Goal: Task Accomplishment & Management: Use online tool/utility

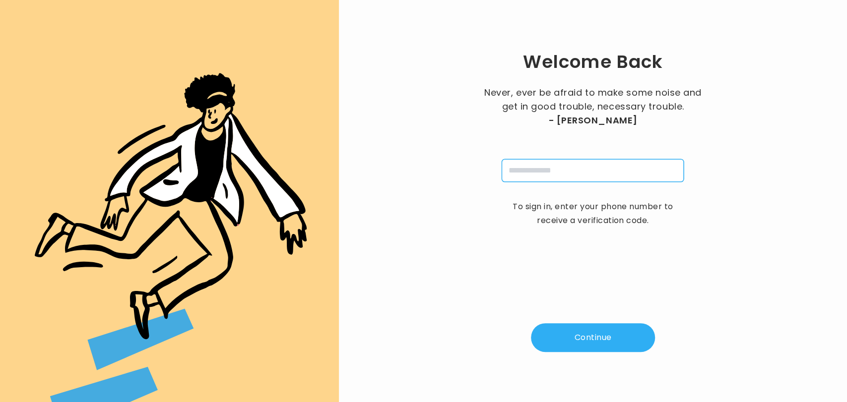
click at [542, 173] on input "tel" at bounding box center [592, 170] width 182 height 23
type input "**********"
click at [598, 338] on button "Continue" at bounding box center [593, 337] width 124 height 29
type input "*"
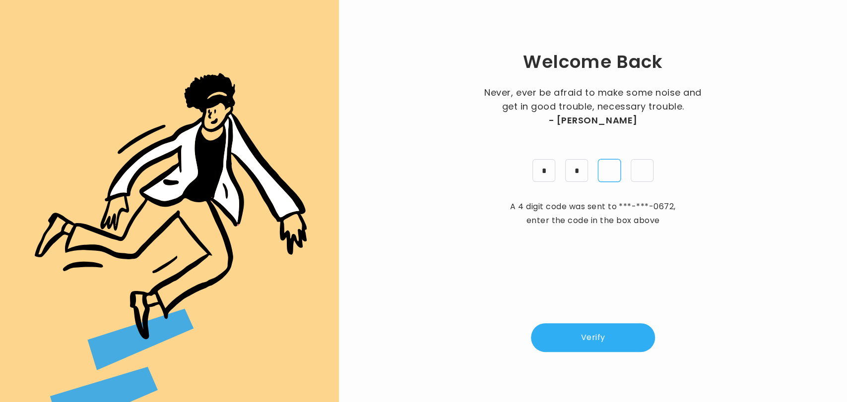
type input "*"
click at [598, 338] on button "Verify" at bounding box center [593, 337] width 124 height 29
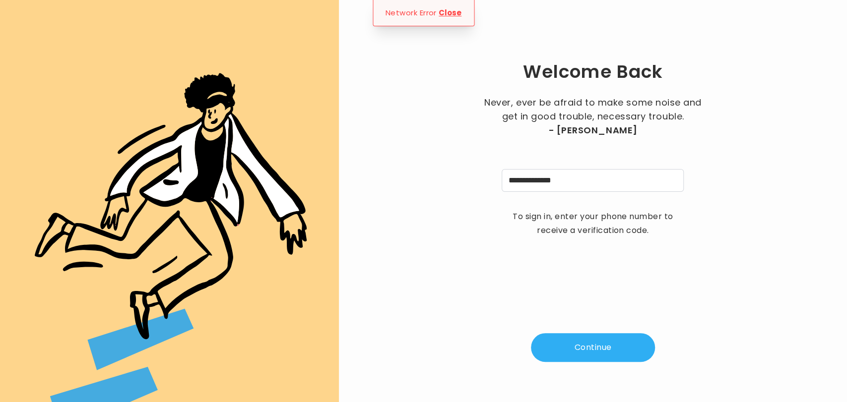
click at [598, 338] on button "Continue" at bounding box center [593, 347] width 124 height 29
click at [599, 342] on button "Continue" at bounding box center [593, 347] width 124 height 29
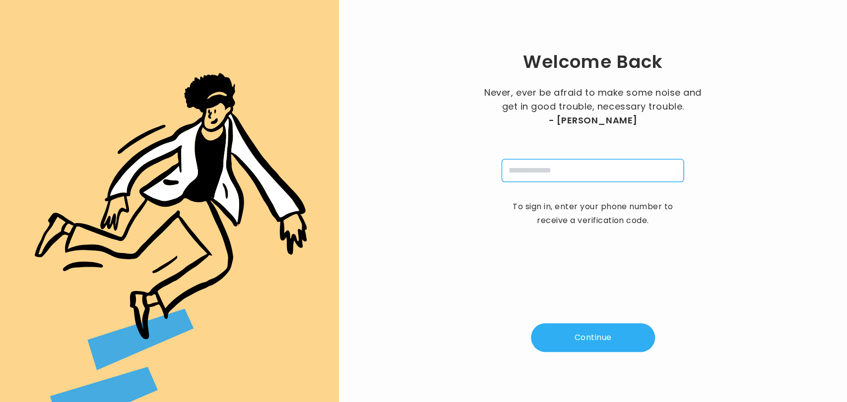
click at [561, 167] on input "tel" at bounding box center [592, 170] width 182 height 23
type input "**********"
click at [589, 327] on button "Continue" at bounding box center [593, 337] width 124 height 29
type input "*"
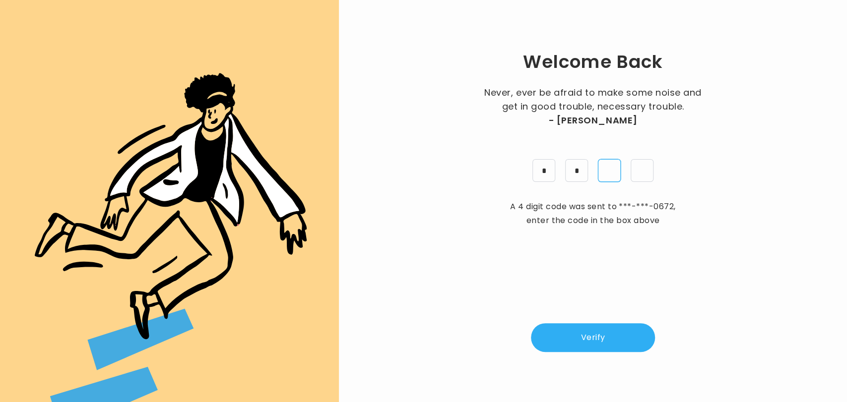
type input "*"
click at [589, 327] on button "Verify" at bounding box center [593, 337] width 124 height 29
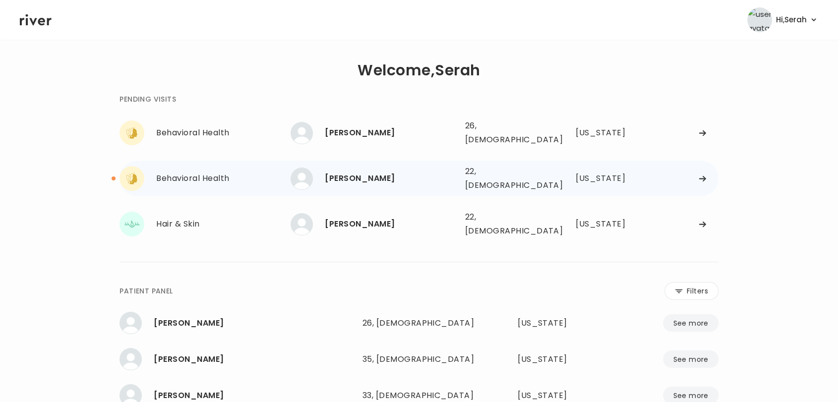
click at [379, 172] on div "[PERSON_NAME]" at bounding box center [391, 179] width 132 height 14
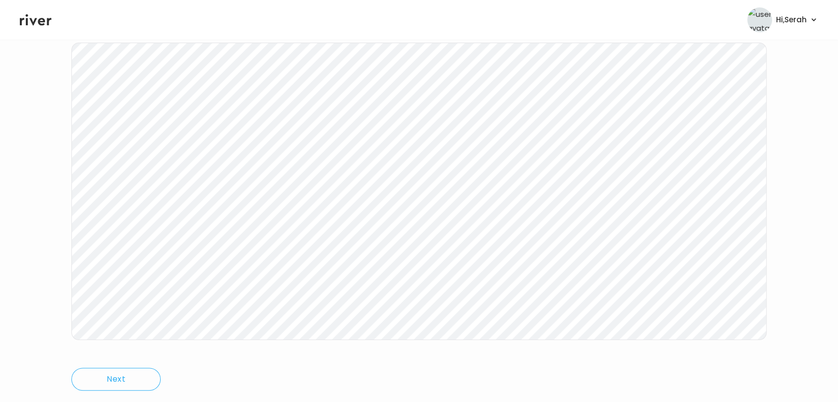
scroll to position [149, 0]
click at [30, 14] on icon at bounding box center [36, 19] width 32 height 15
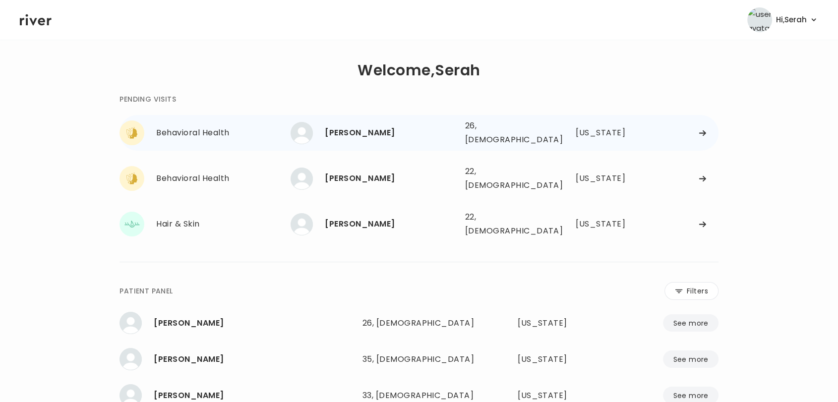
click at [340, 126] on div "[PERSON_NAME]" at bounding box center [391, 133] width 132 height 14
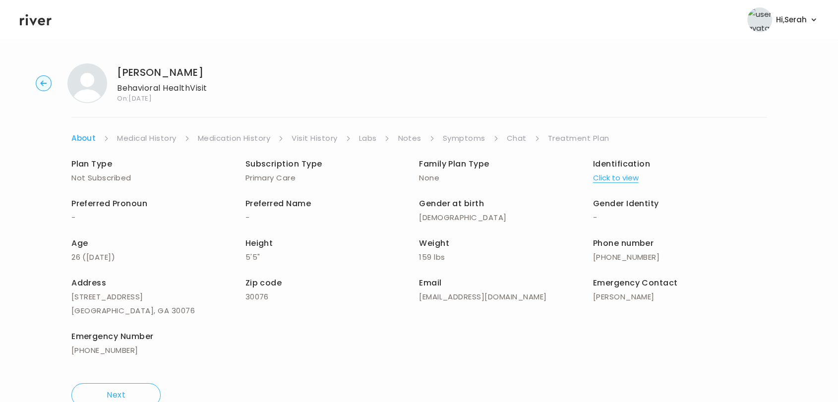
click at [476, 138] on link "Symptoms" at bounding box center [464, 138] width 43 height 14
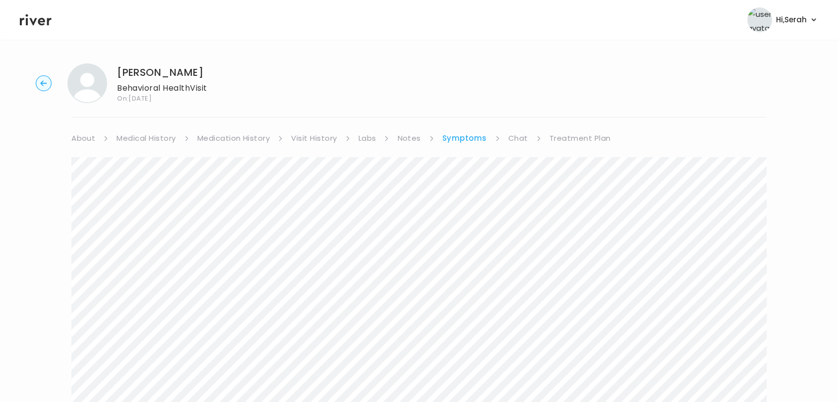
click at [512, 133] on link "Chat" at bounding box center [518, 138] width 20 height 14
click at [45, 21] on icon at bounding box center [36, 19] width 32 height 11
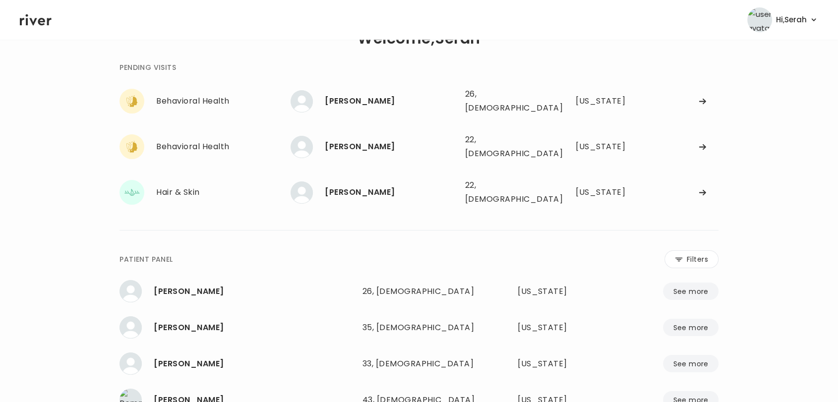
scroll to position [32, 0]
click at [387, 147] on div "[PERSON_NAME] 22, [DEMOGRAPHIC_DATA] See more" at bounding box center [374, 147] width 166 height 22
click at [353, 140] on div "[PERSON_NAME]" at bounding box center [391, 147] width 132 height 14
click at [222, 140] on div "Behavioral Health" at bounding box center [223, 147] width 134 height 14
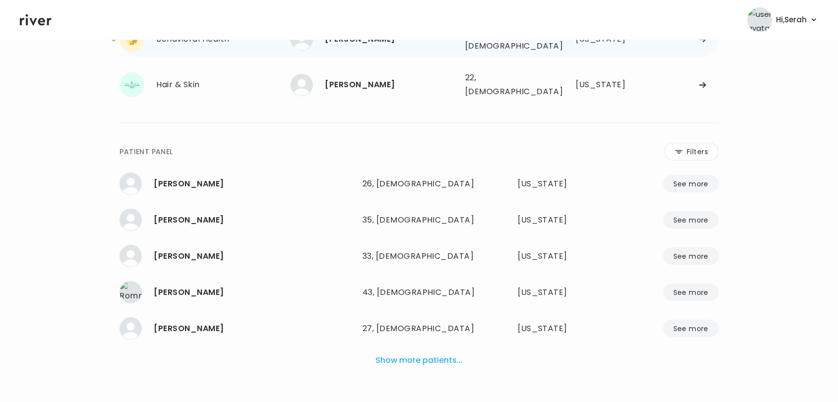
scroll to position [0, 0]
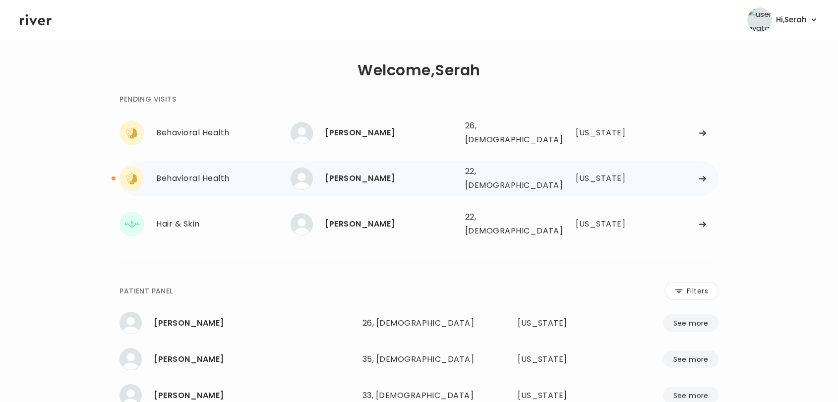
click at [207, 175] on div "Behavioral Health" at bounding box center [223, 179] width 134 height 14
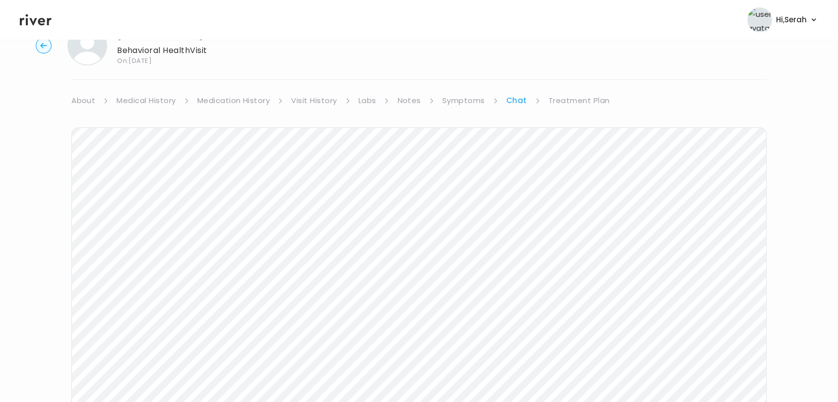
scroll to position [149, 0]
